Goal: Find specific page/section: Find specific page/section

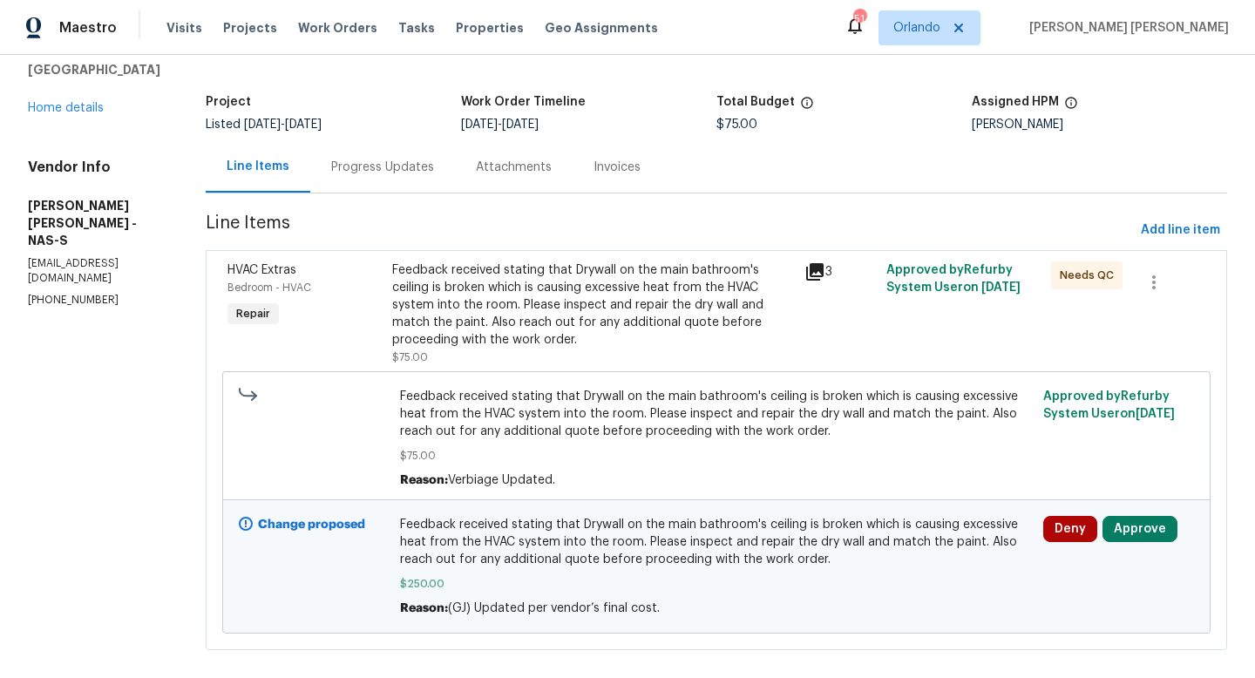
scroll to position [106, 0]
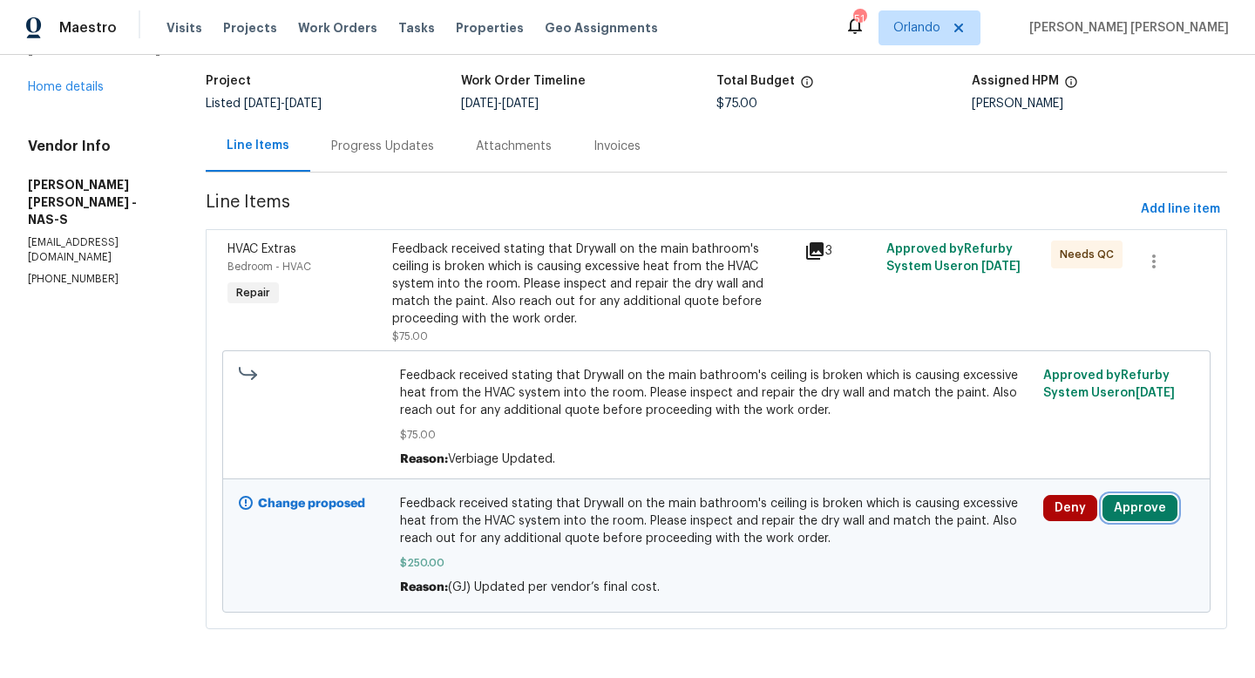
click at [1131, 509] on button "Approve" at bounding box center [1140, 508] width 75 height 26
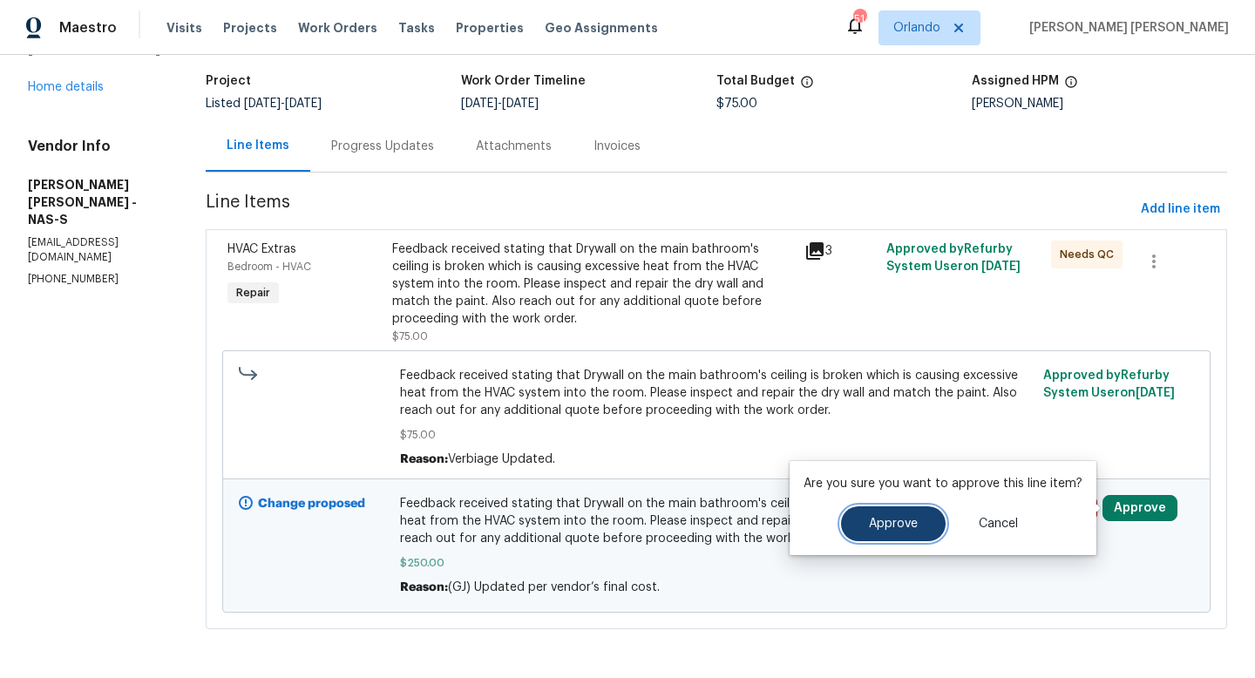
click at [901, 533] on button "Approve" at bounding box center [893, 523] width 105 height 35
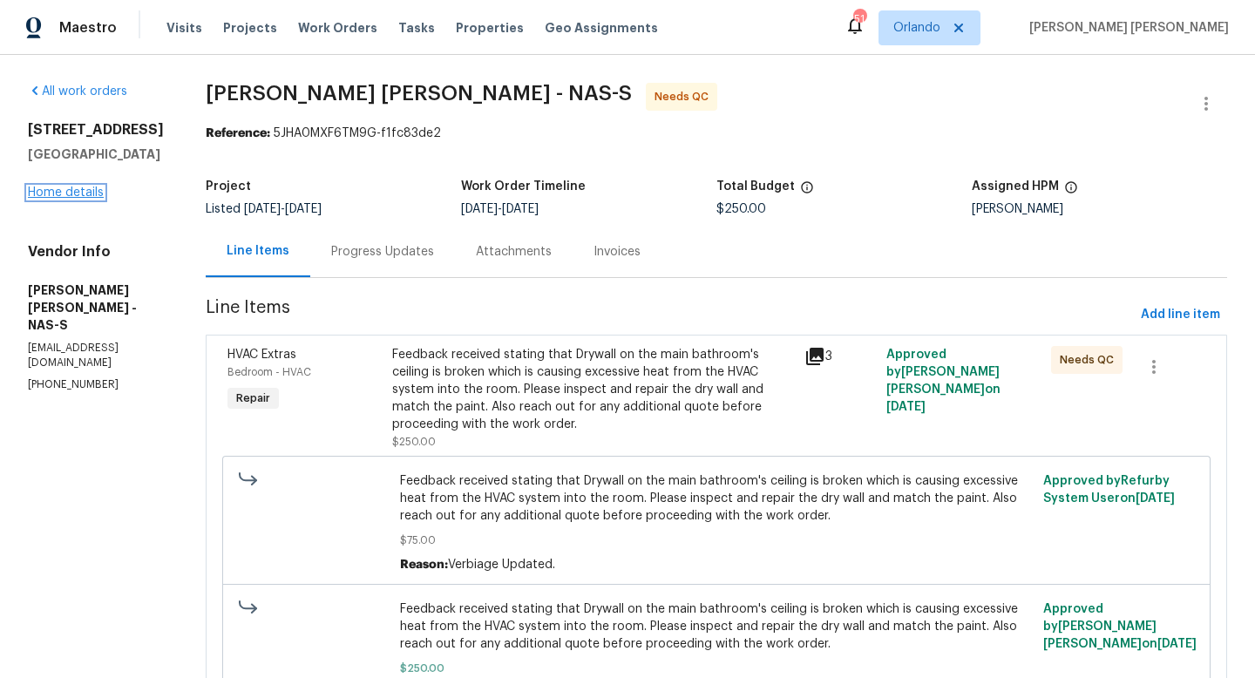
click at [60, 190] on link "Home details" at bounding box center [66, 193] width 76 height 12
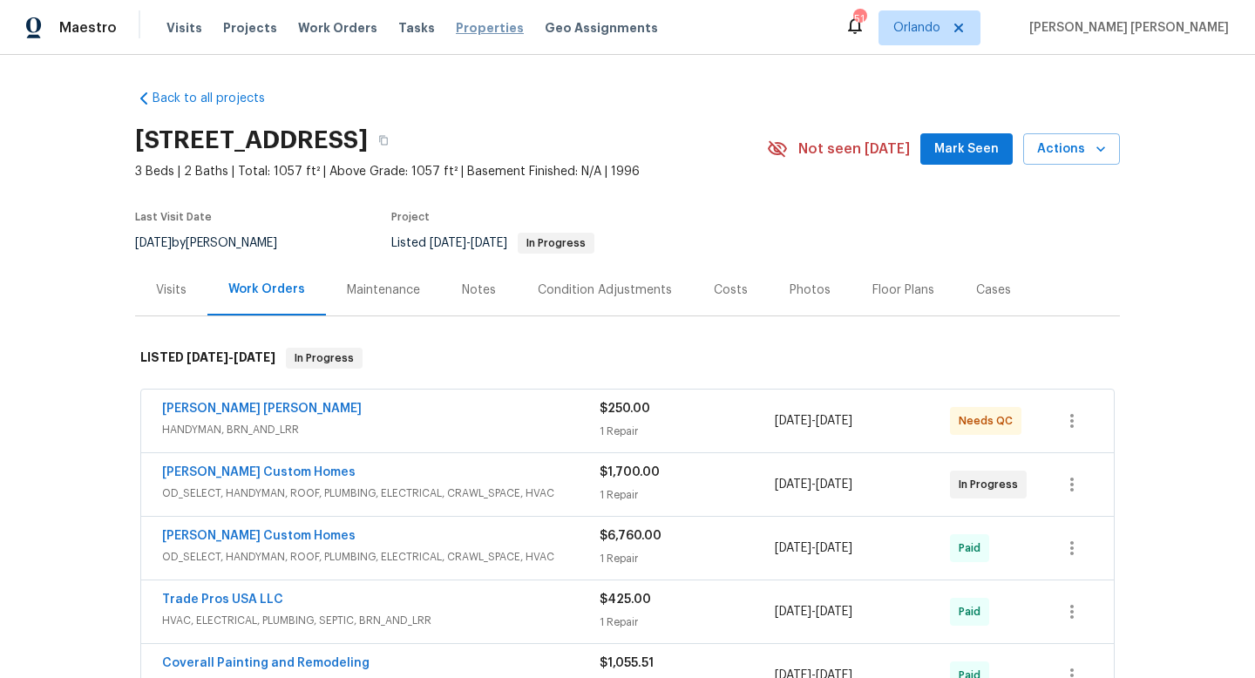
click at [479, 27] on span "Properties" at bounding box center [490, 27] width 68 height 17
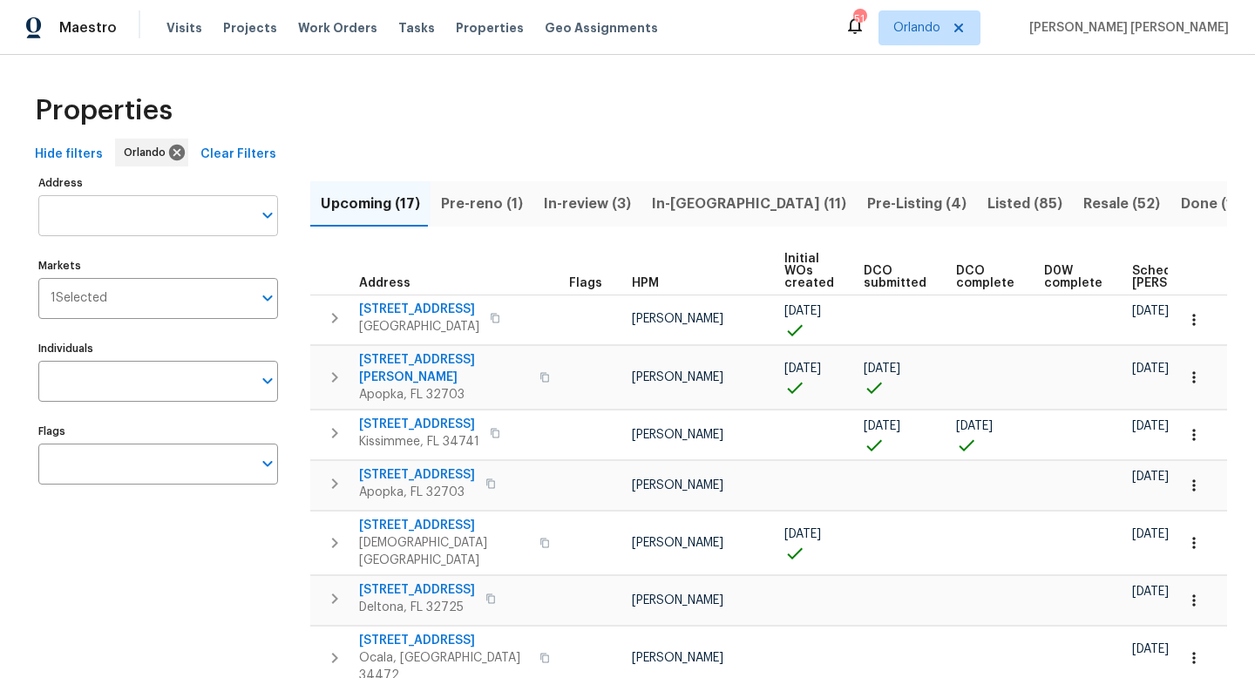
click at [213, 214] on input "Address" at bounding box center [145, 215] width 214 height 41
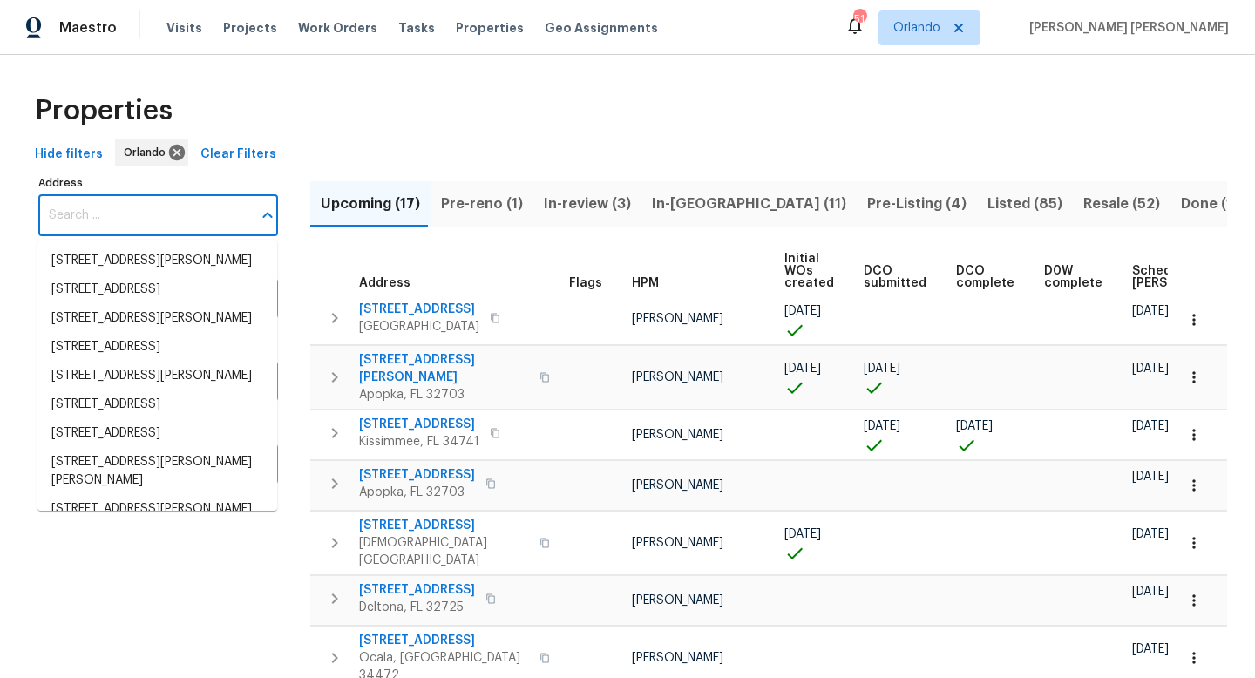
paste input "19331 Sandy Springs Cir, Lutz, FL 33558"
type input "19331 Sandy Springs Cir, Lutz, FL 33558"
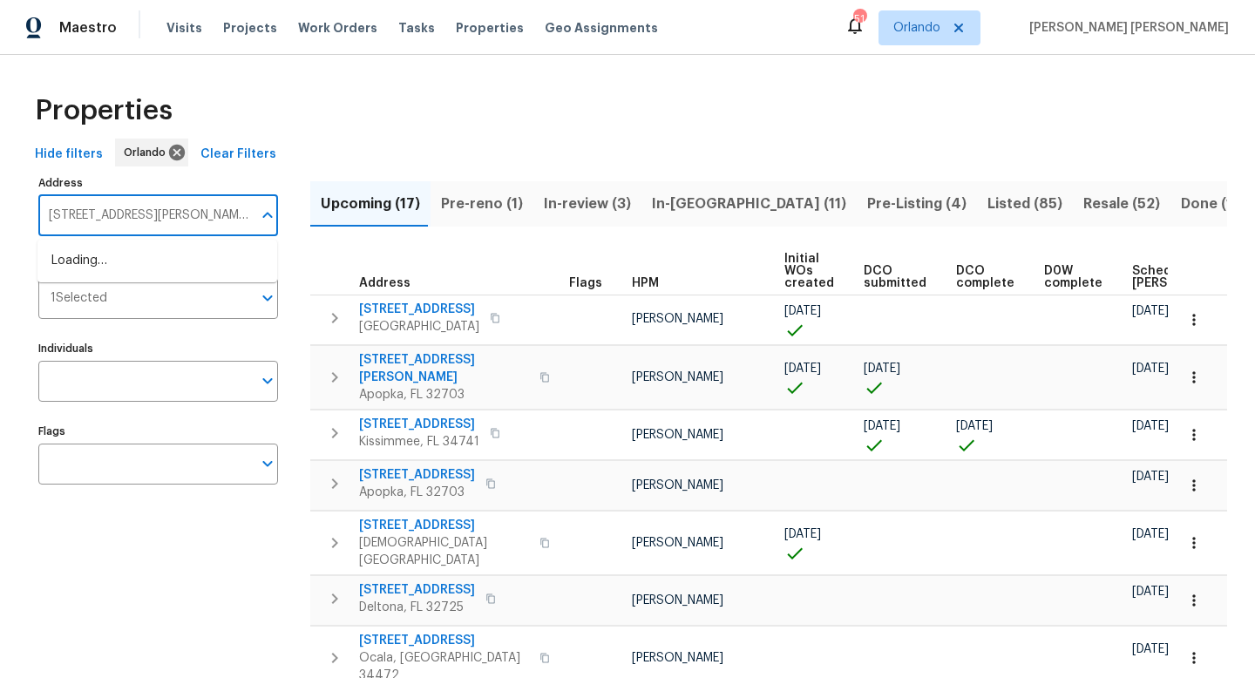
scroll to position [0, 24]
click at [151, 273] on li "19331 Sandy Springs Cir Lutz FL 33558" at bounding box center [157, 270] width 240 height 47
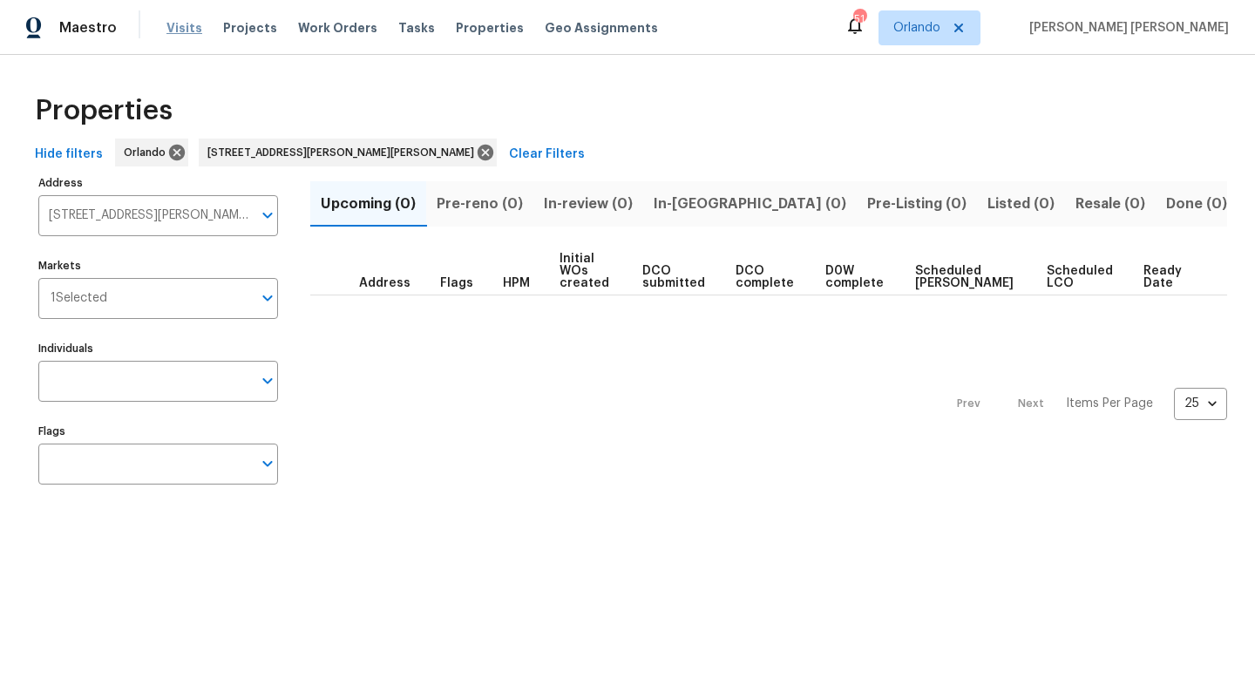
click at [189, 27] on span "Visits" at bounding box center [184, 27] width 36 height 17
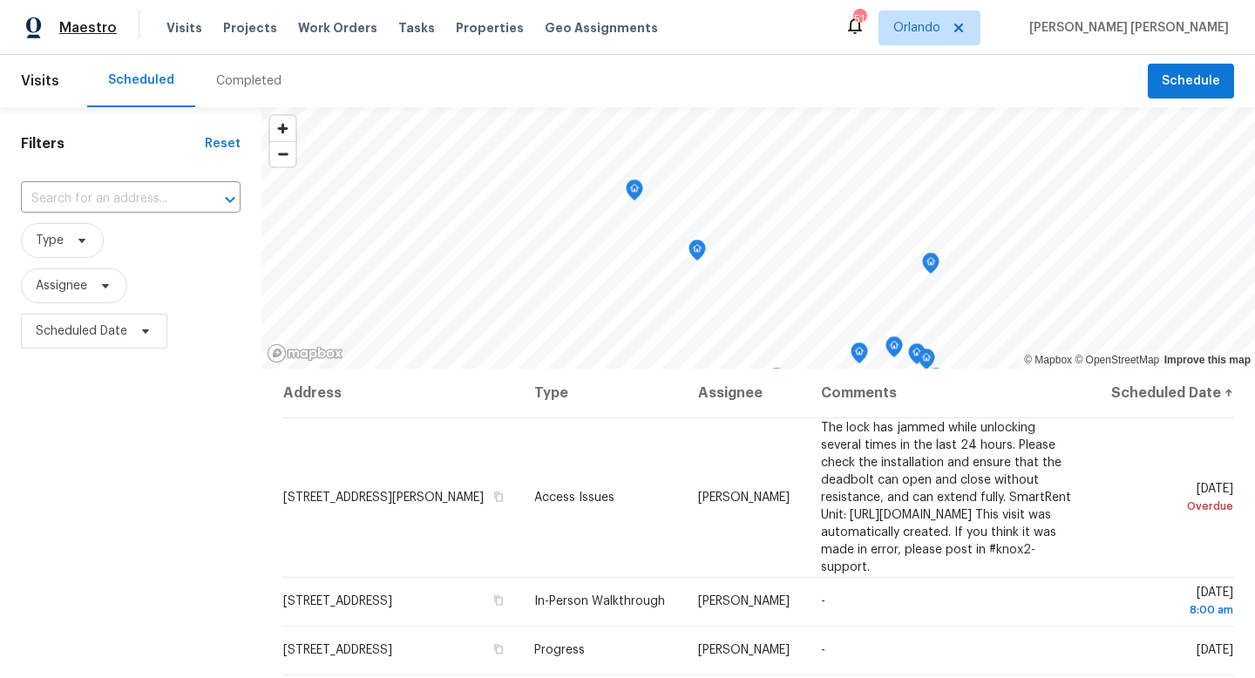
click at [87, 24] on span "Maestro" at bounding box center [88, 27] width 58 height 17
click at [66, 200] on input "text" at bounding box center [106, 199] width 171 height 27
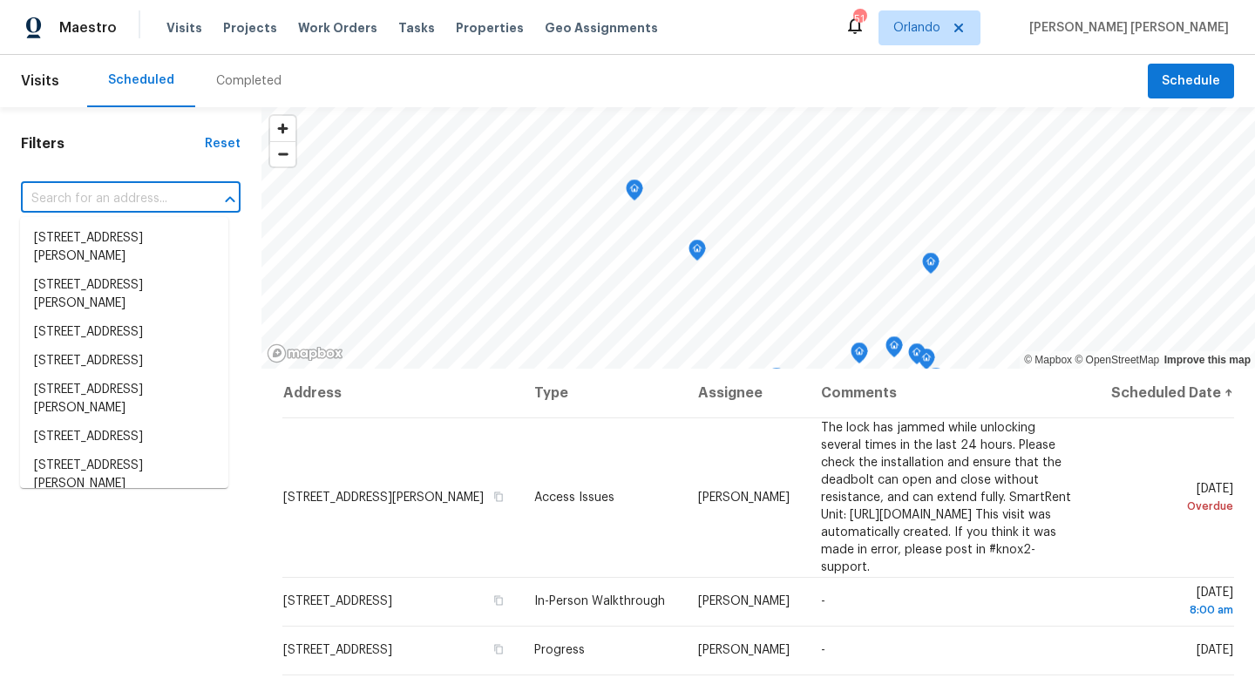
paste input "[STREET_ADDRESS][PERSON_NAME][PERSON_NAME]"
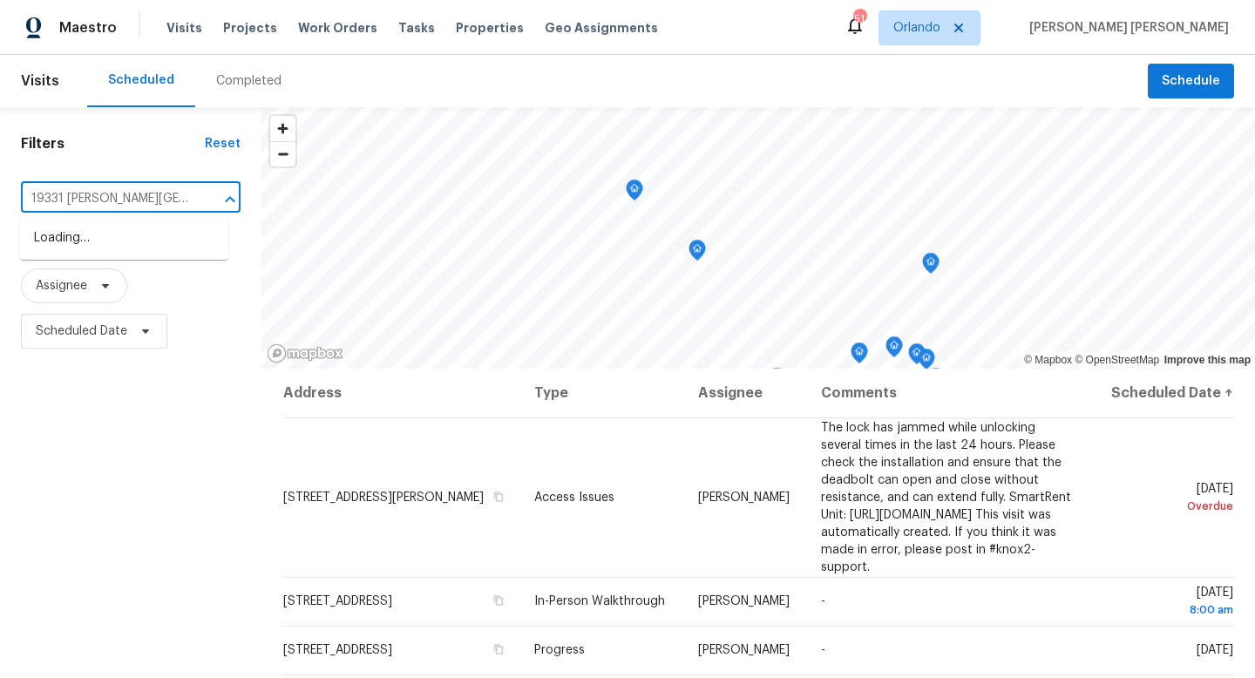
type input "19331 [PERSON_NAME][GEOGRAPHIC_DATA]"
click at [133, 205] on input "19331 Sandy Springs" at bounding box center [106, 199] width 171 height 27
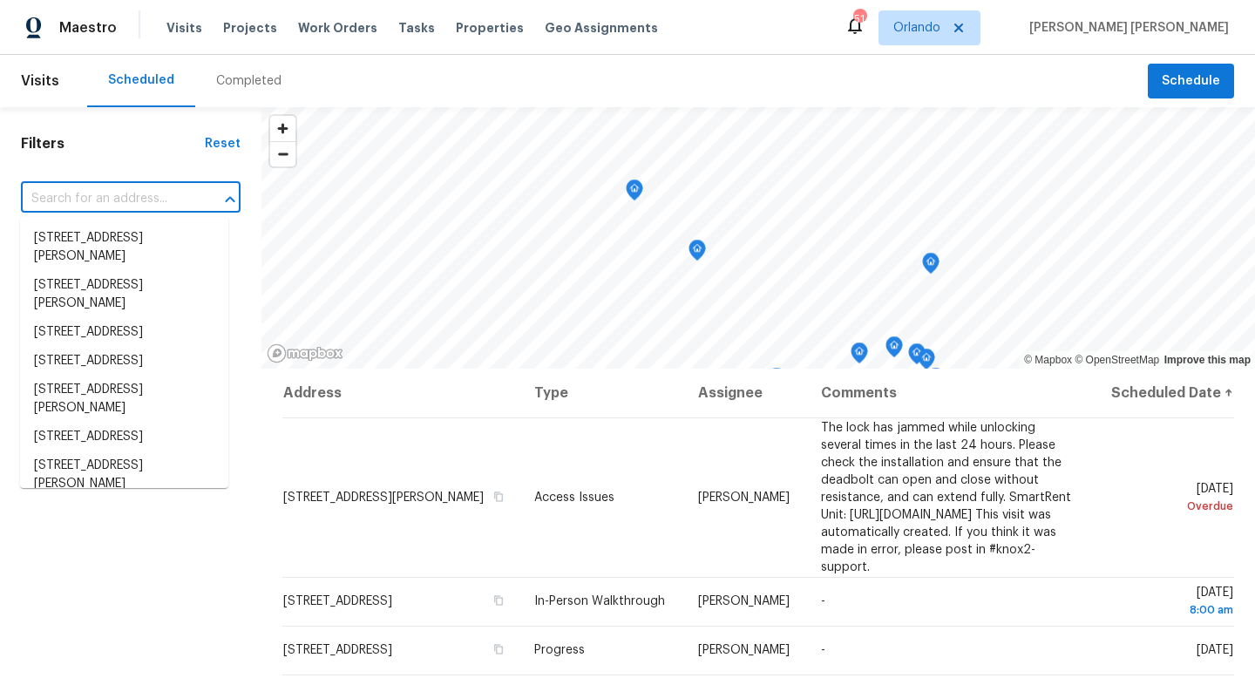
click at [92, 207] on input "text" at bounding box center [106, 199] width 171 height 27
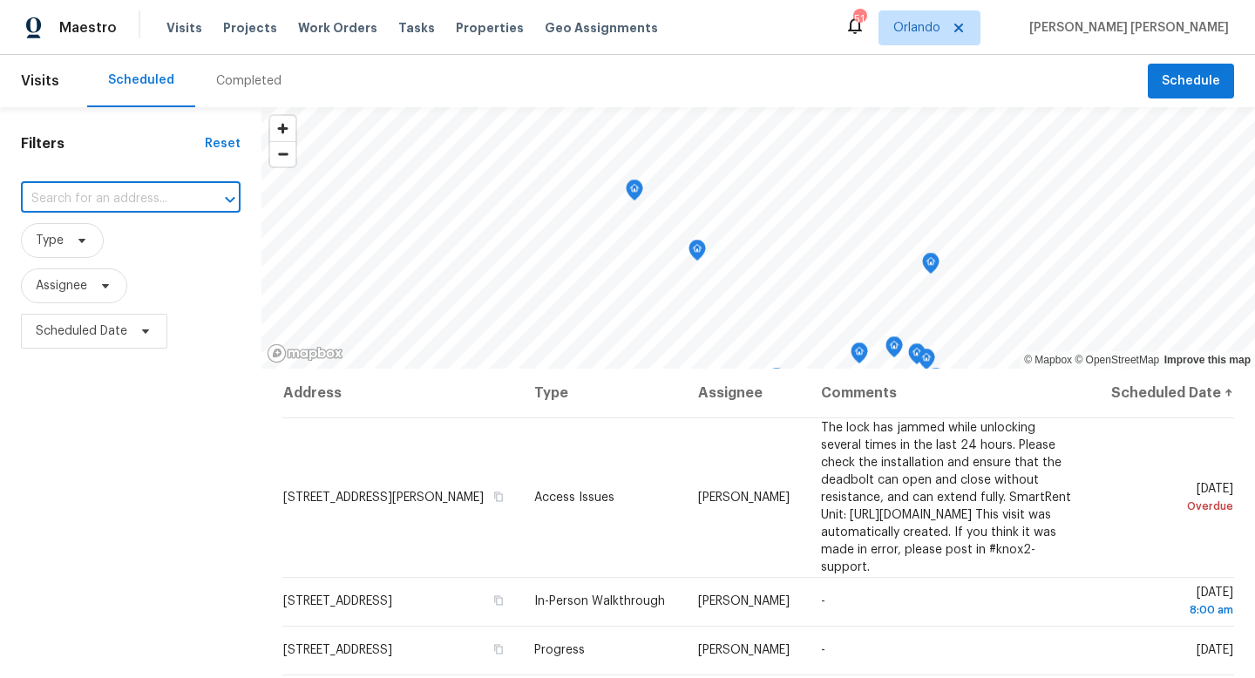
paste input "19331 Sandy Springs Cir, Lutz, FL 33558"
type input "19331 Sandy"
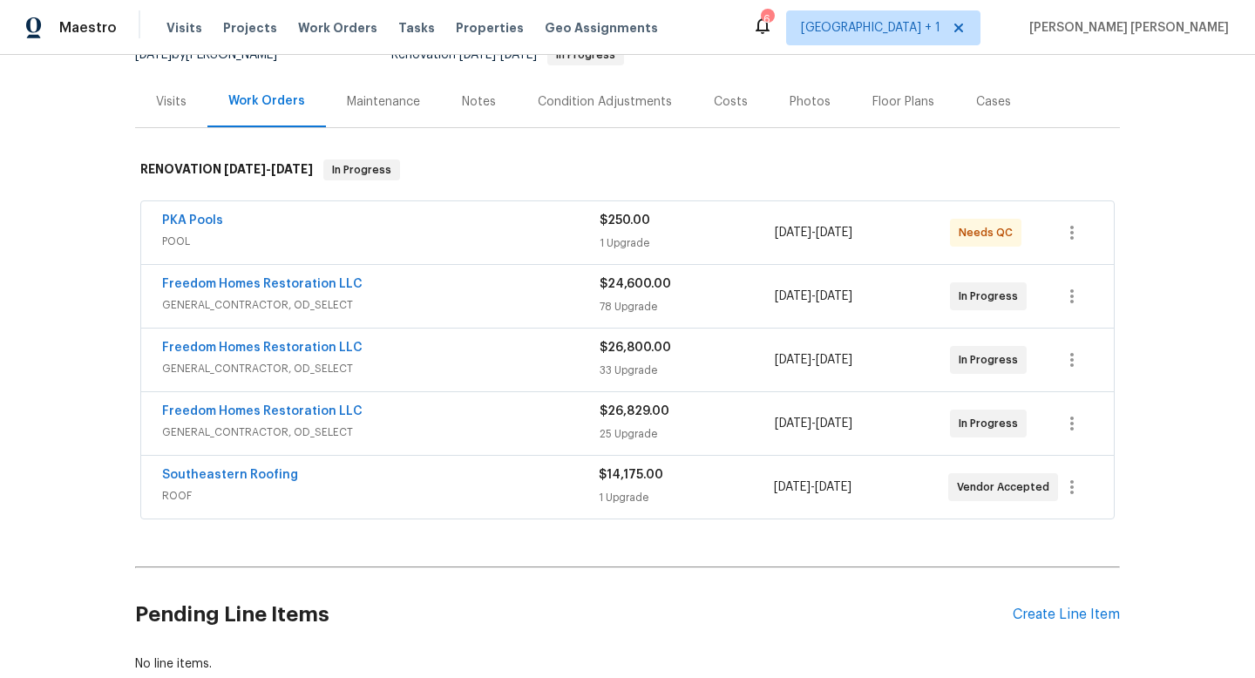
scroll to position [226, 0]
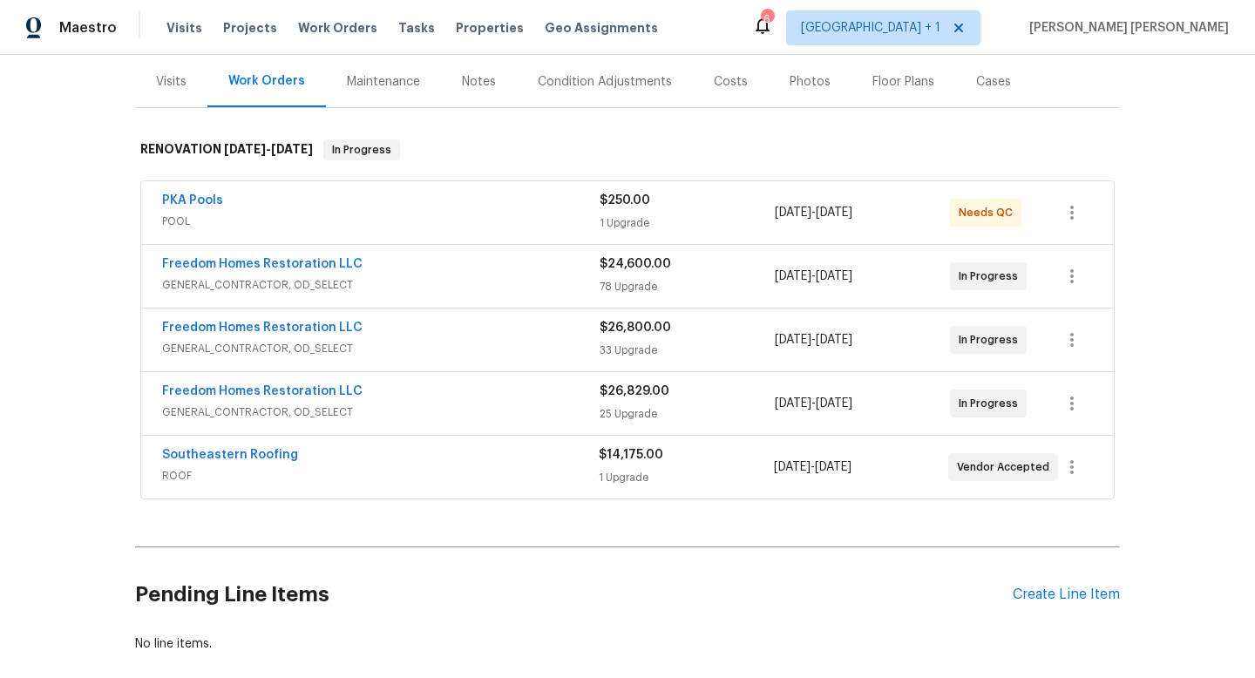
drag, startPoint x: 589, startPoint y: 168, endPoint x: 678, endPoint y: 499, distance: 342.1
click at [678, 499] on div "Back to all projects 19331 Sandy Springs Cir, Lutz, FL 33558 6 Beds | 3 Baths |…" at bounding box center [627, 258] width 985 height 817
copy div "RENOVATION 7/31/25 - 11/13/25 In Progress"
